Goal: Transaction & Acquisition: Subscribe to service/newsletter

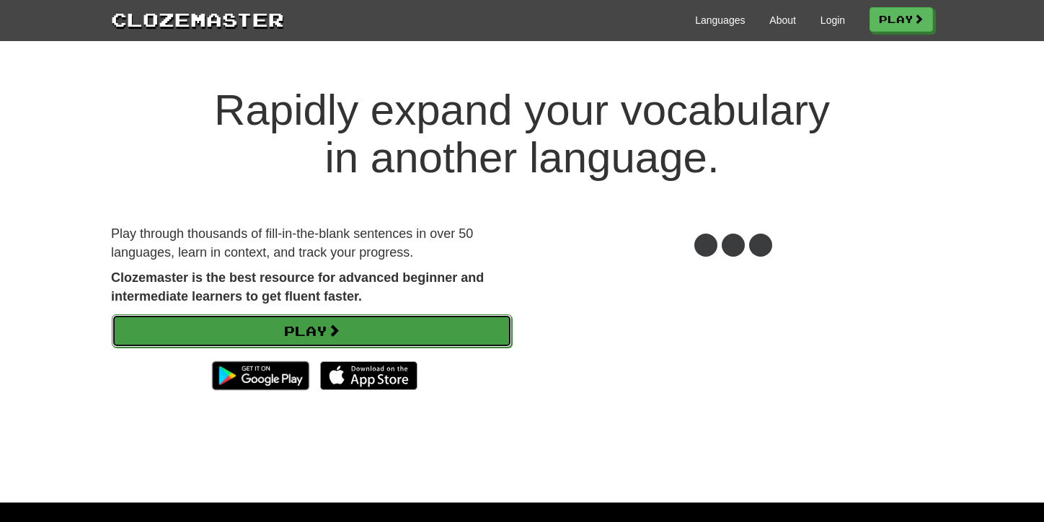
click at [291, 326] on link "Play" at bounding box center [312, 330] width 400 height 33
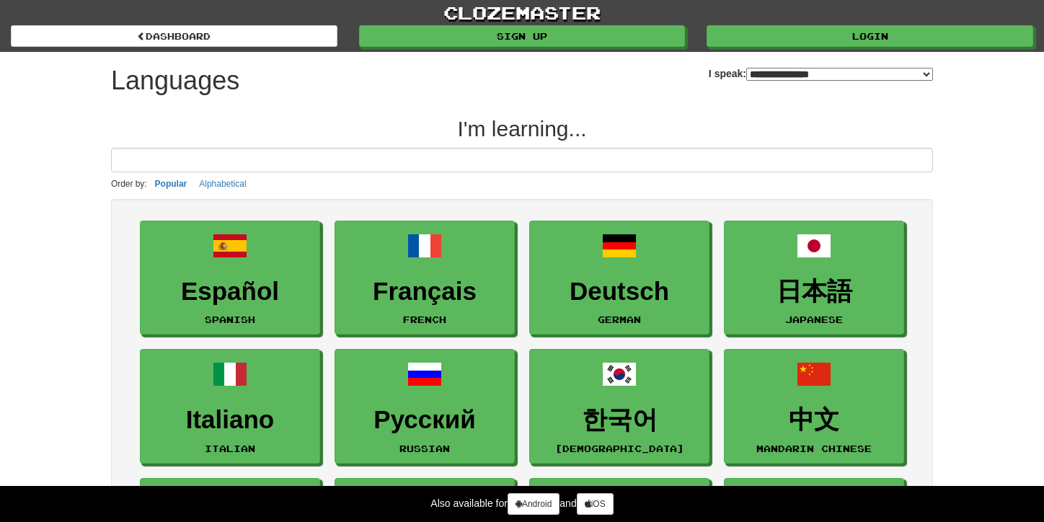
select select "*******"
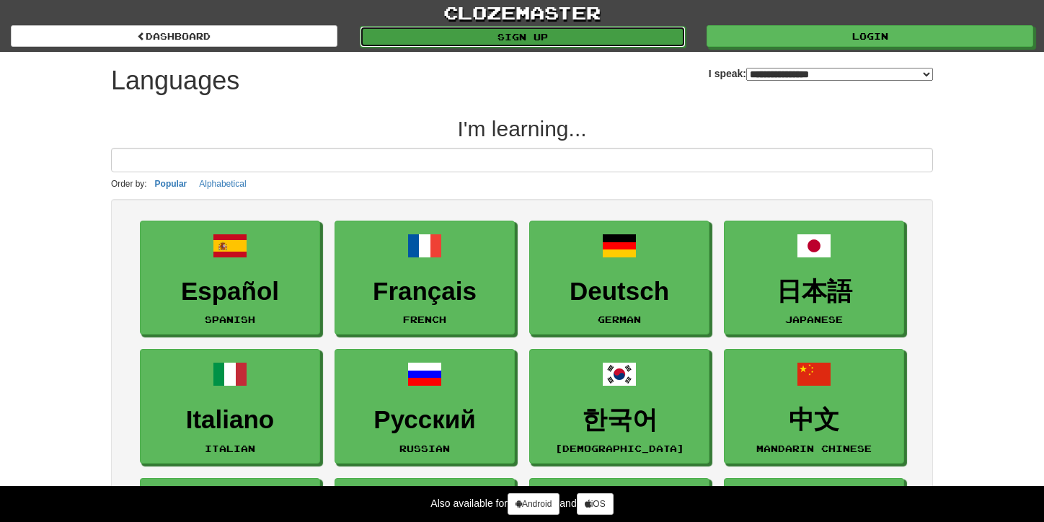
click at [549, 35] on link "Sign up" at bounding box center [523, 37] width 327 height 22
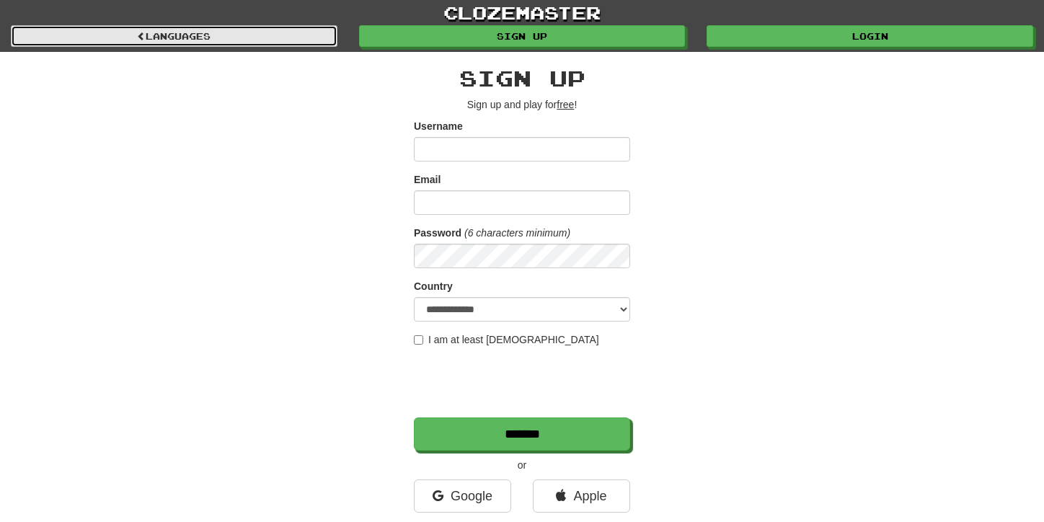
click at [159, 30] on link "Languages" at bounding box center [174, 36] width 327 height 22
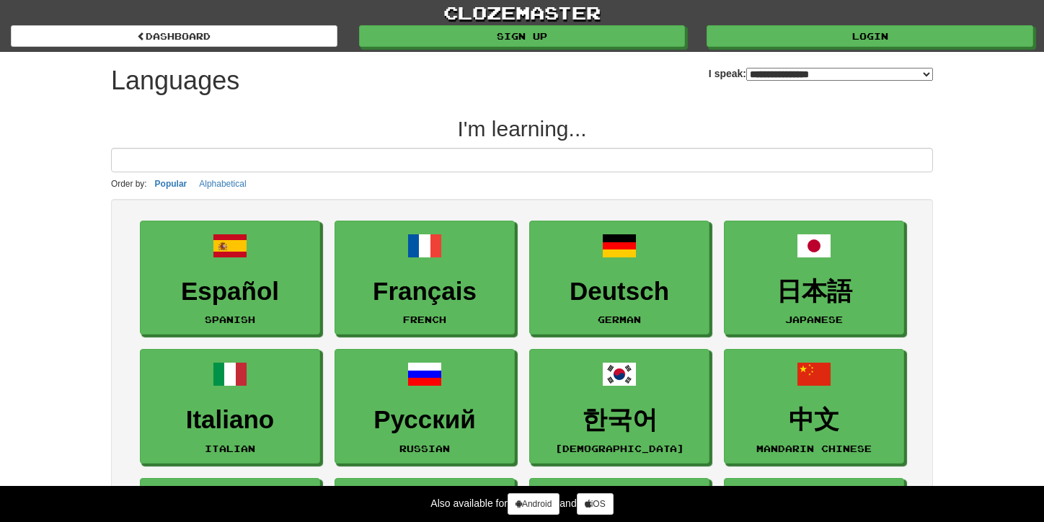
select select "*******"
click at [341, 158] on input at bounding box center [522, 160] width 822 height 25
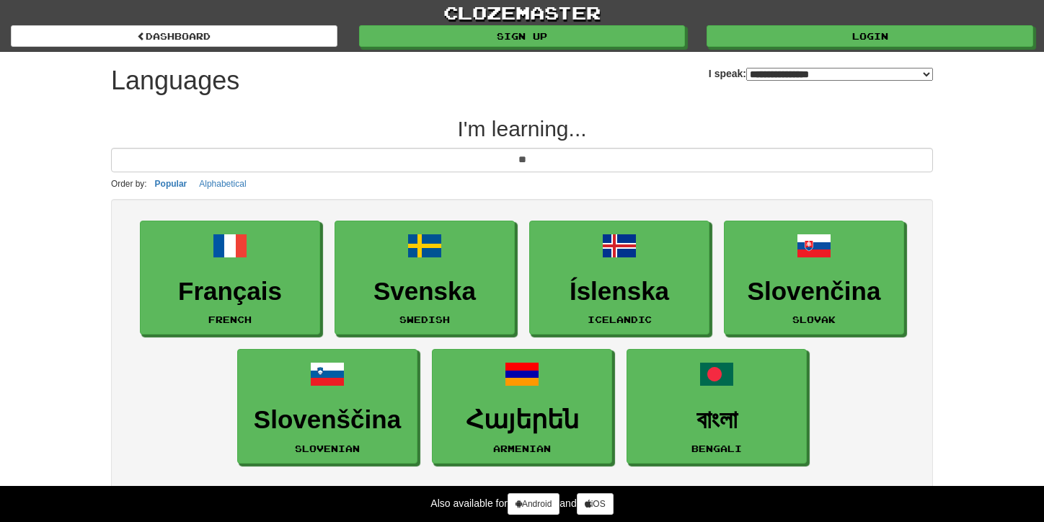
type input "*"
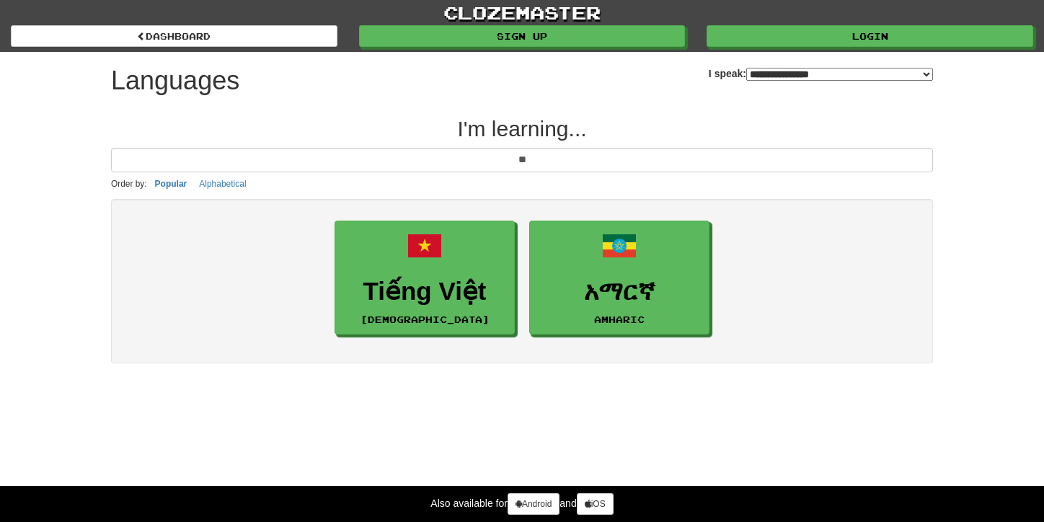
type input "*"
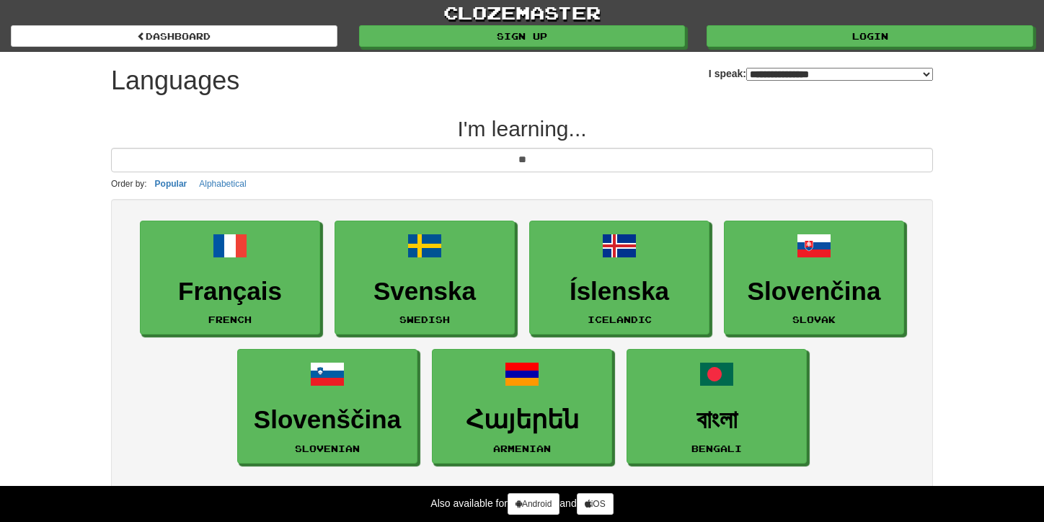
type input "*"
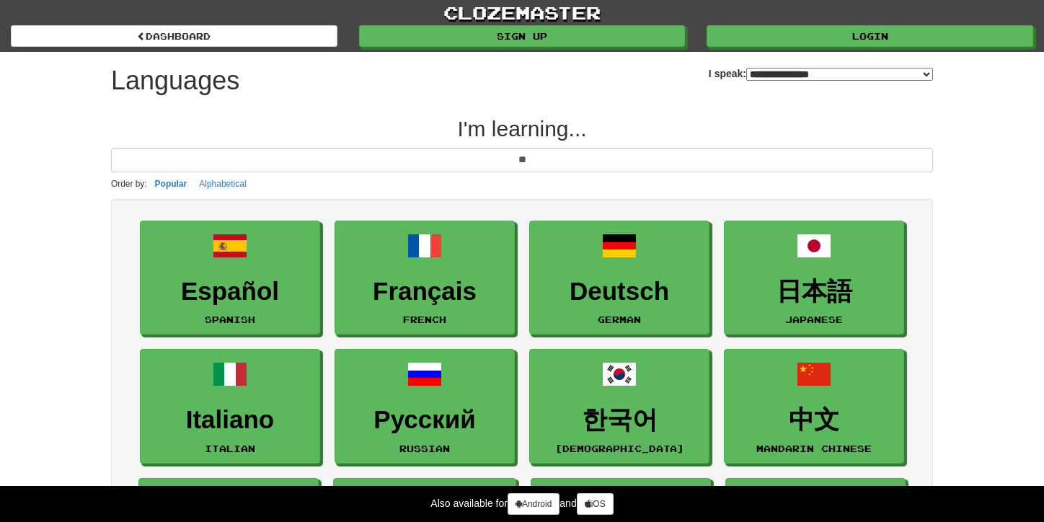
type input "*"
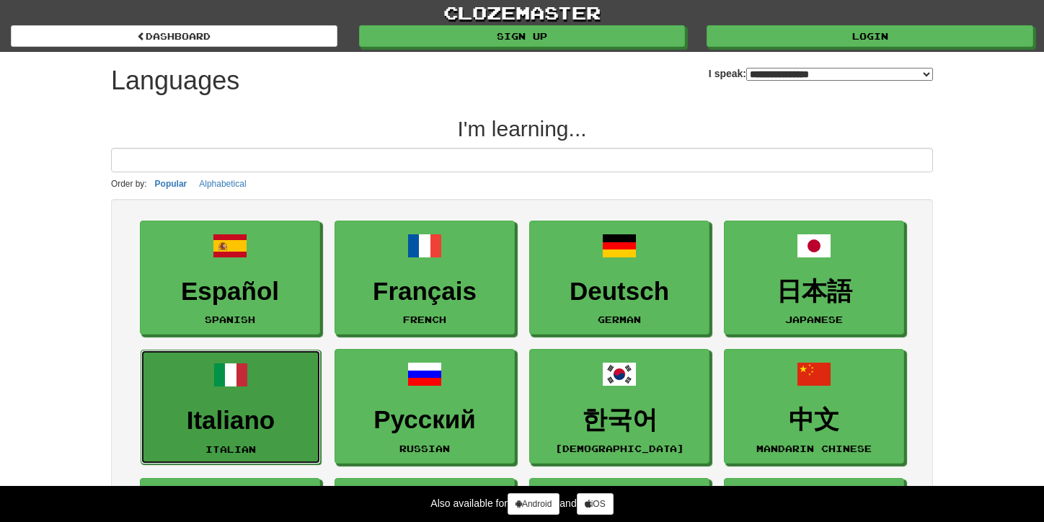
click at [281, 448] on link "Italiano Italian" at bounding box center [231, 407] width 180 height 115
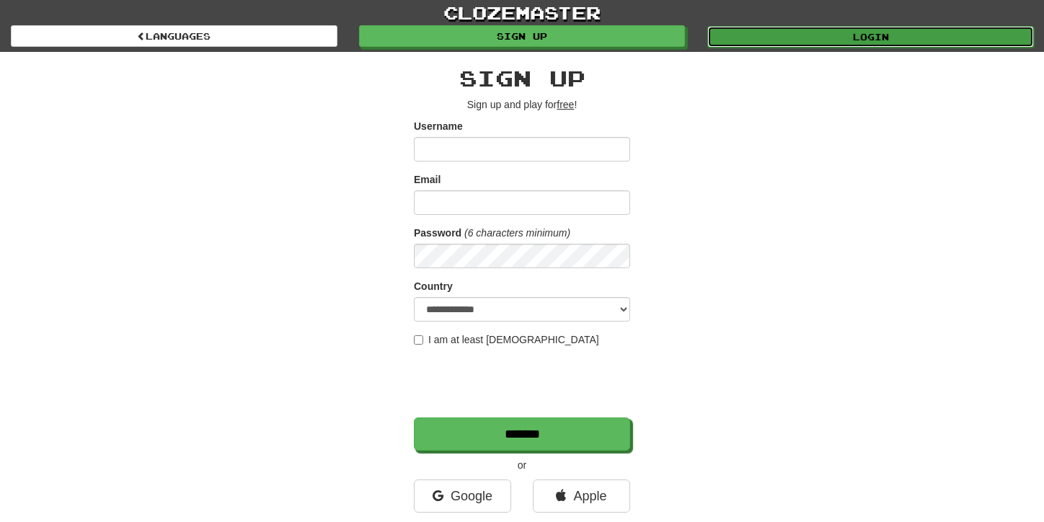
click at [901, 30] on link "Login" at bounding box center [870, 37] width 327 height 22
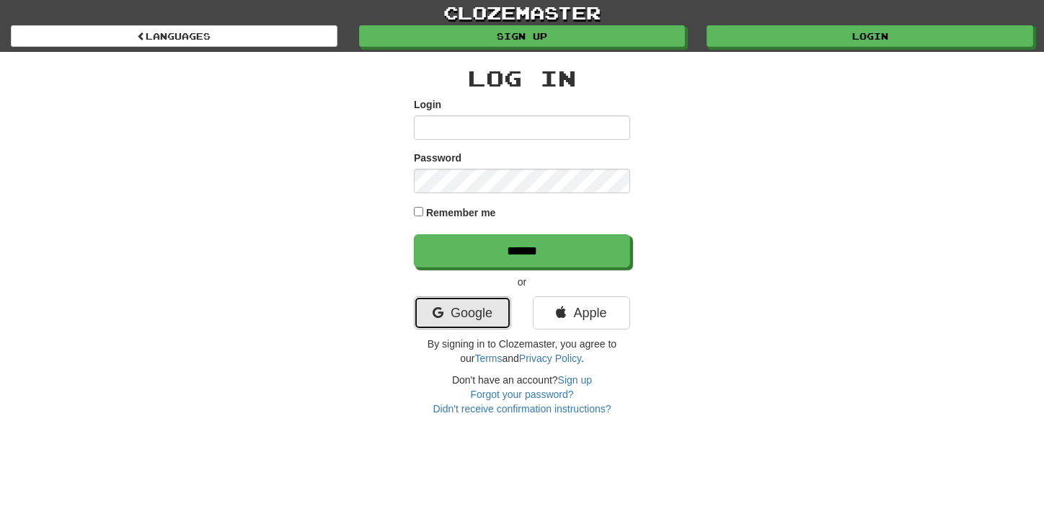
click at [480, 320] on link "Google" at bounding box center [462, 312] width 97 height 33
